Goal: Information Seeking & Learning: Check status

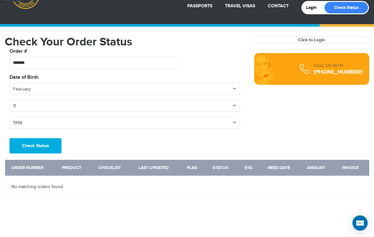
click at [45, 149] on button "Check Status" at bounding box center [36, 145] width 52 height 15
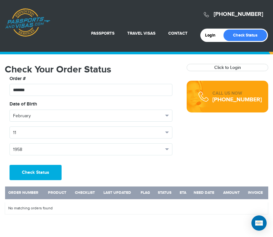
click at [87, 51] on link "Passport Renewal" at bounding box center [90, 48] width 61 height 16
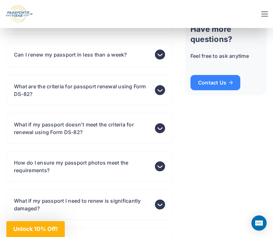
scroll to position [2167, 0]
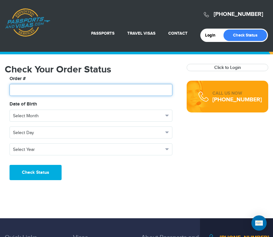
click at [30, 92] on input "text" at bounding box center [91, 90] width 163 height 12
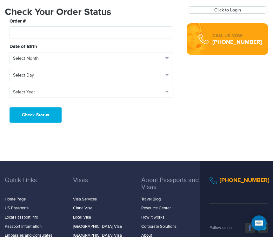
scroll to position [21, 0]
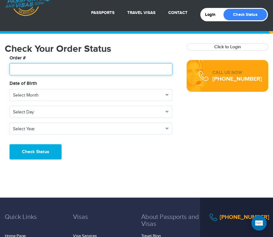
click at [25, 69] on input "text" at bounding box center [91, 69] width 163 height 12
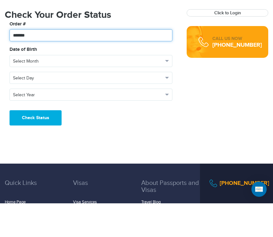
type input "*******"
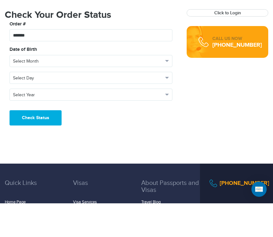
click at [169, 89] on button "Select Month" at bounding box center [91, 95] width 163 height 12
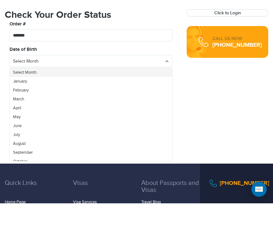
scroll to position [55, 0]
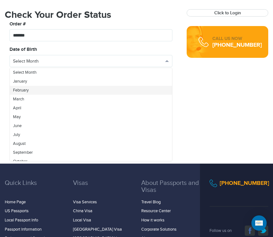
click at [27, 92] on span "February" at bounding box center [21, 90] width 16 height 5
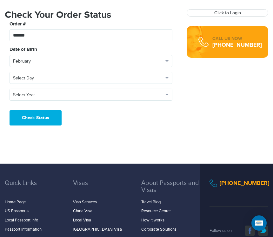
click at [63, 80] on span "Select Day" at bounding box center [88, 78] width 150 height 6
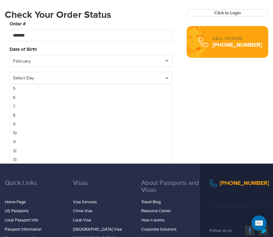
scroll to position [47, 0]
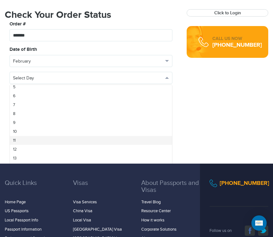
click at [16, 140] on link "11" at bounding box center [91, 140] width 162 height 9
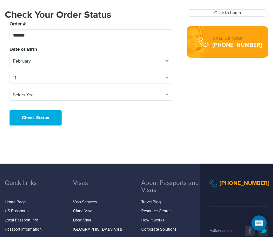
click at [49, 98] on button "Select Year" at bounding box center [91, 94] width 163 height 12
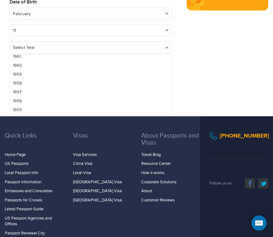
scroll to position [579, 0]
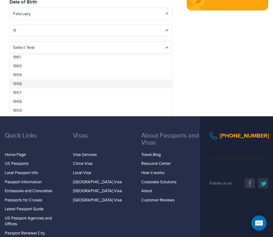
click at [18, 82] on span "1958" at bounding box center [17, 83] width 9 height 5
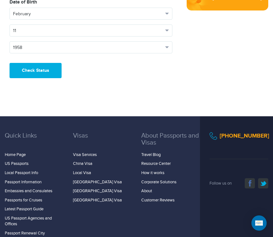
click at [40, 70] on button "Check Status" at bounding box center [36, 70] width 52 height 15
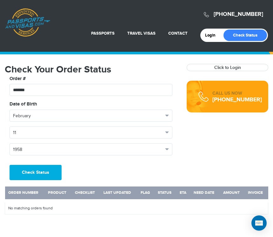
click at [26, 192] on th "Order Number" at bounding box center [25, 193] width 40 height 14
click at [58, 197] on th "Product" at bounding box center [58, 193] width 27 height 14
click at [88, 193] on th "Checklist" at bounding box center [86, 193] width 29 height 14
click at [116, 197] on th "Last Updated" at bounding box center [118, 193] width 37 height 14
click at [153, 199] on th "Flag" at bounding box center [145, 193] width 17 height 14
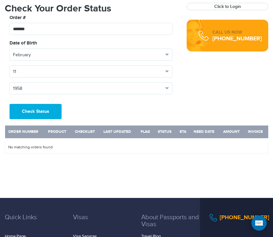
scroll to position [60, 0]
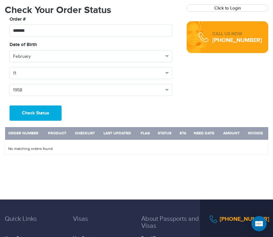
click at [258, 134] on th "Invoice" at bounding box center [256, 133] width 23 height 14
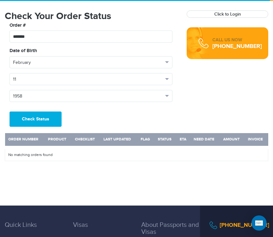
scroll to position [54, 0]
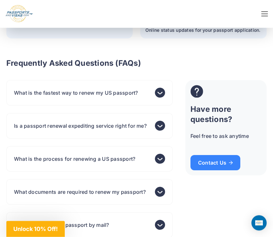
scroll to position [1733, 0]
click at [224, 161] on span "Contact Us" at bounding box center [215, 162] width 35 height 5
